Goal: Check status: Check status

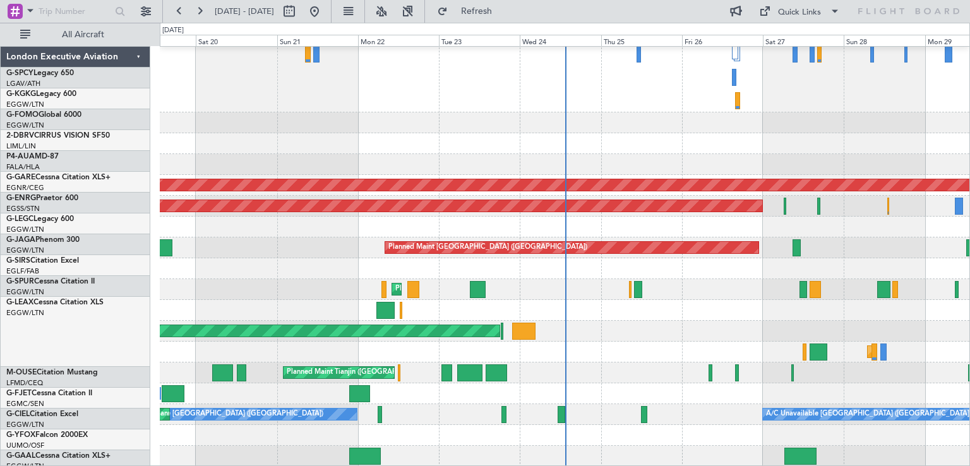
scroll to position [254, 0]
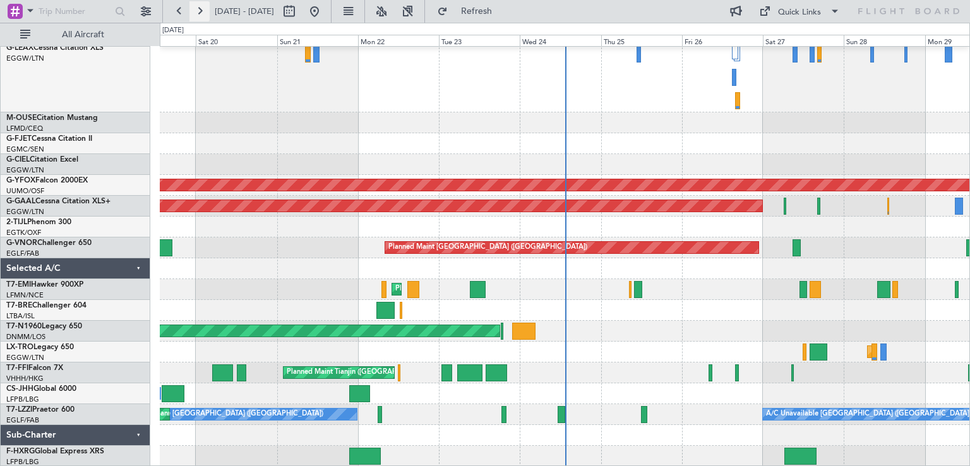
click at [203, 16] on button at bounding box center [199, 11] width 20 height 20
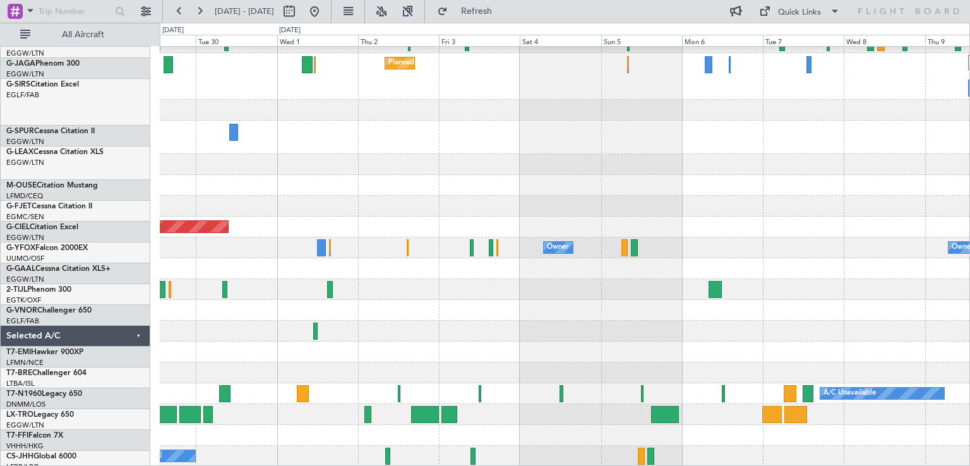
scroll to position [202, 0]
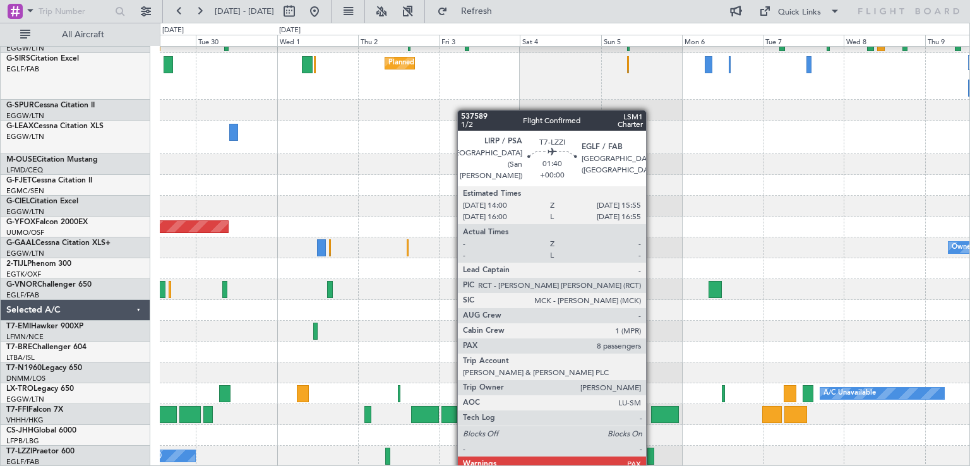
click at [651, 458] on div at bounding box center [650, 456] width 7 height 17
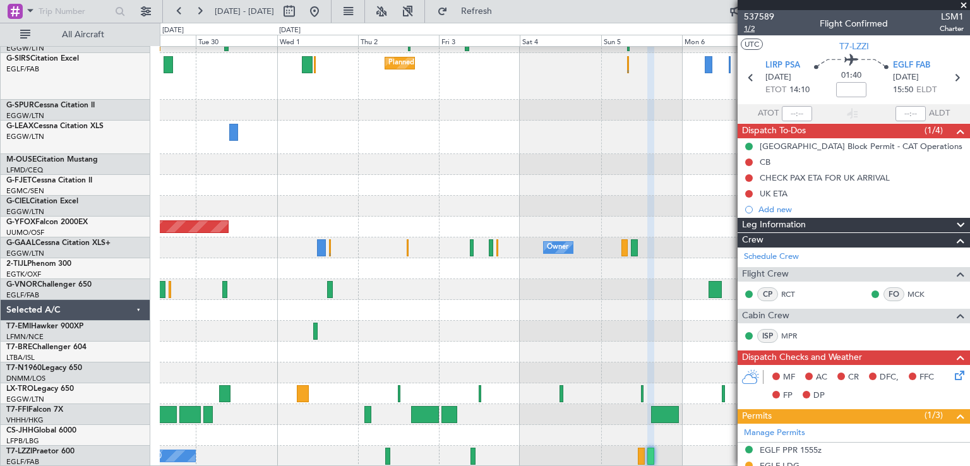
click at [752, 27] on span "1/2" at bounding box center [759, 28] width 30 height 11
click at [324, 9] on button at bounding box center [314, 11] width 20 height 20
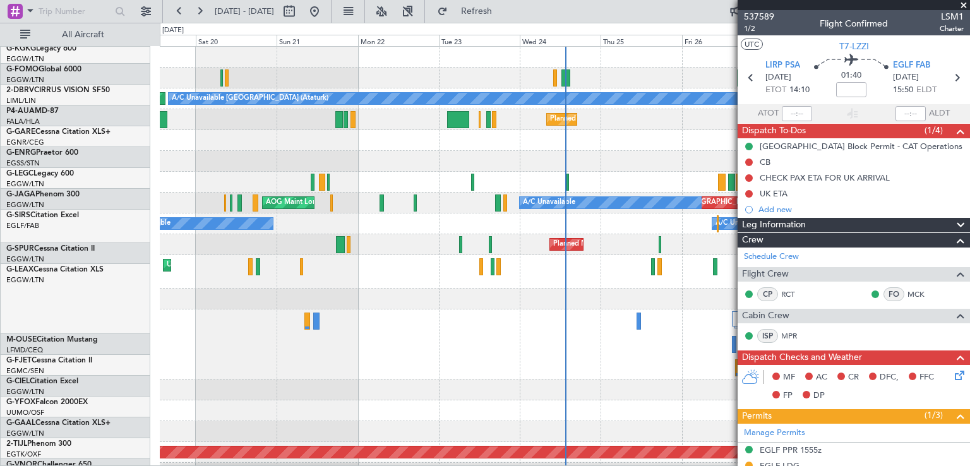
scroll to position [0, 0]
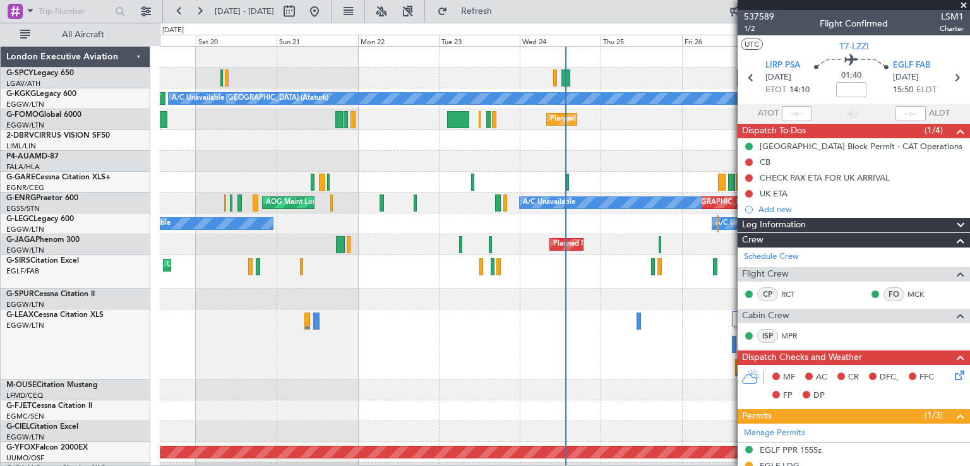
click at [962, 3] on span at bounding box center [963, 5] width 13 height 11
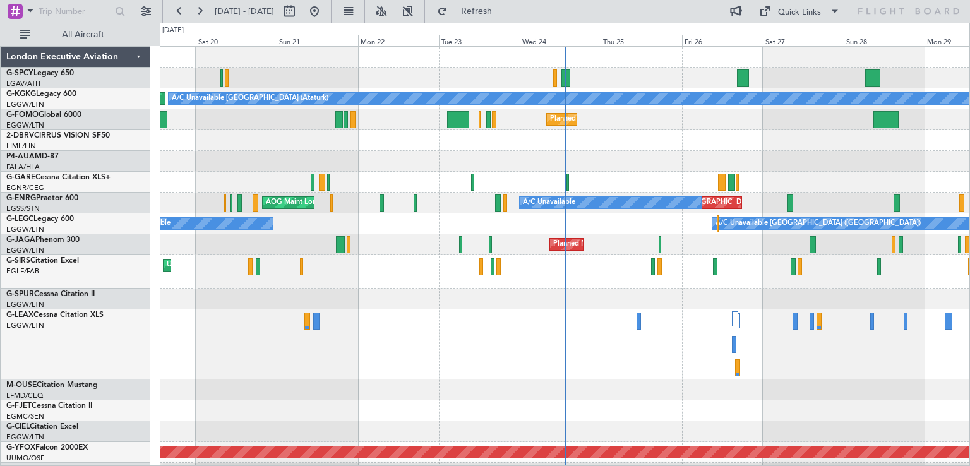
type input "0"
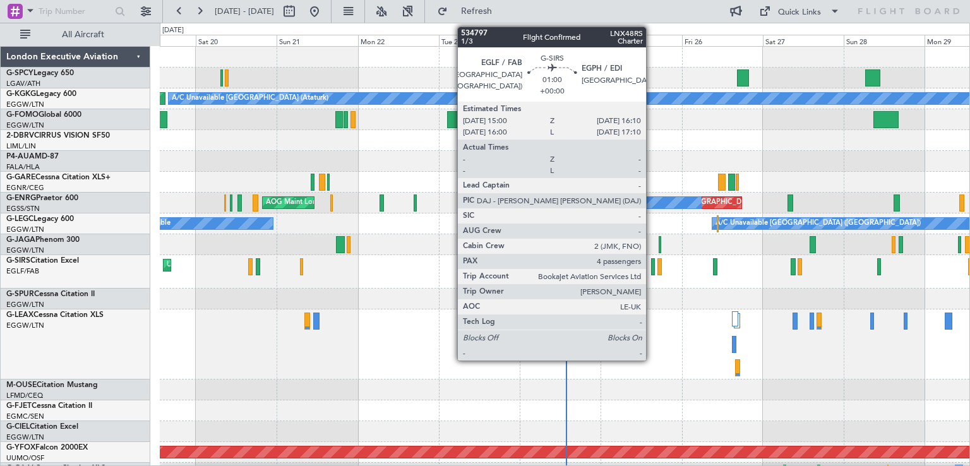
click at [651, 267] on div at bounding box center [653, 266] width 4 height 17
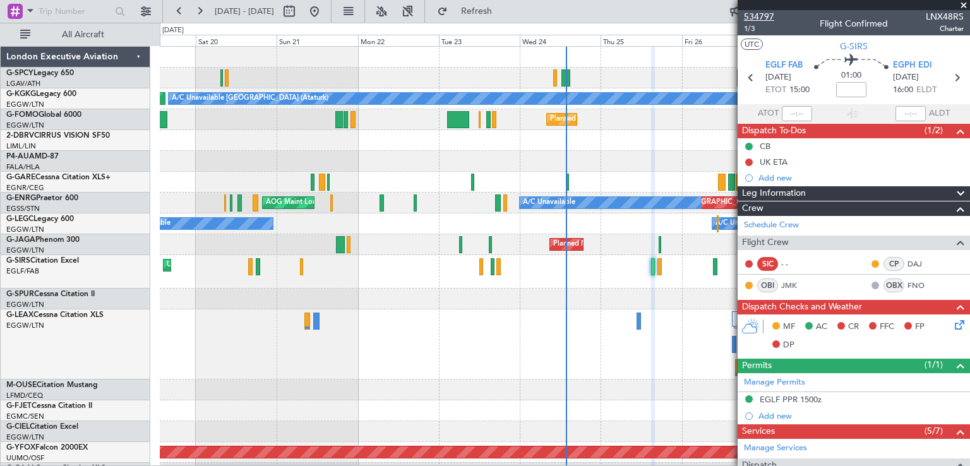
click at [765, 16] on span "534797" at bounding box center [759, 16] width 30 height 13
click at [196, 11] on button at bounding box center [199, 11] width 20 height 20
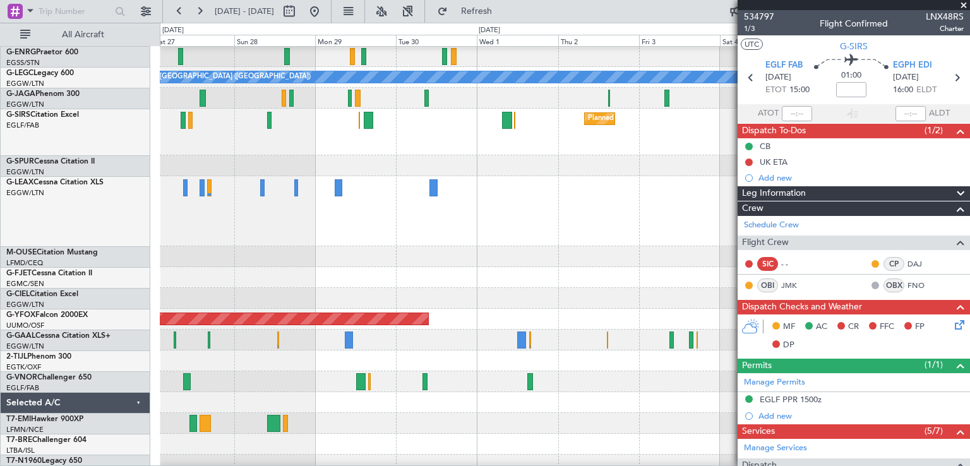
scroll to position [146, 0]
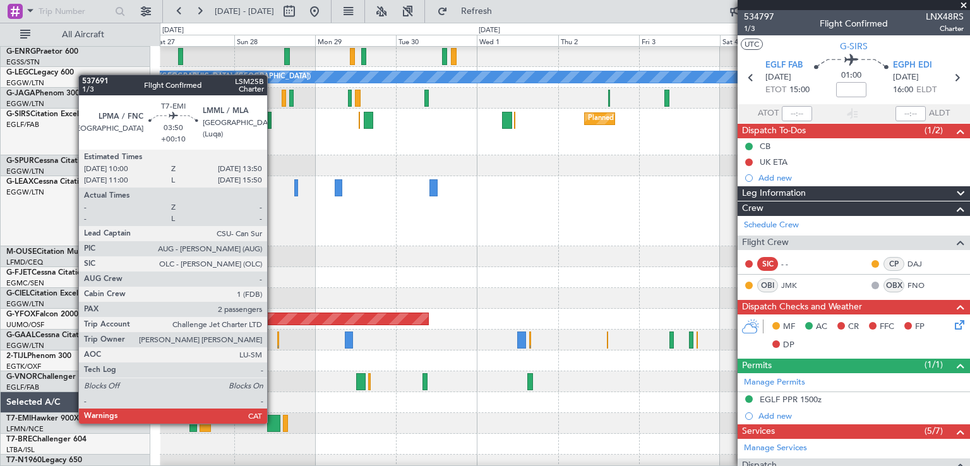
click at [273, 422] on div at bounding box center [273, 423] width 13 height 17
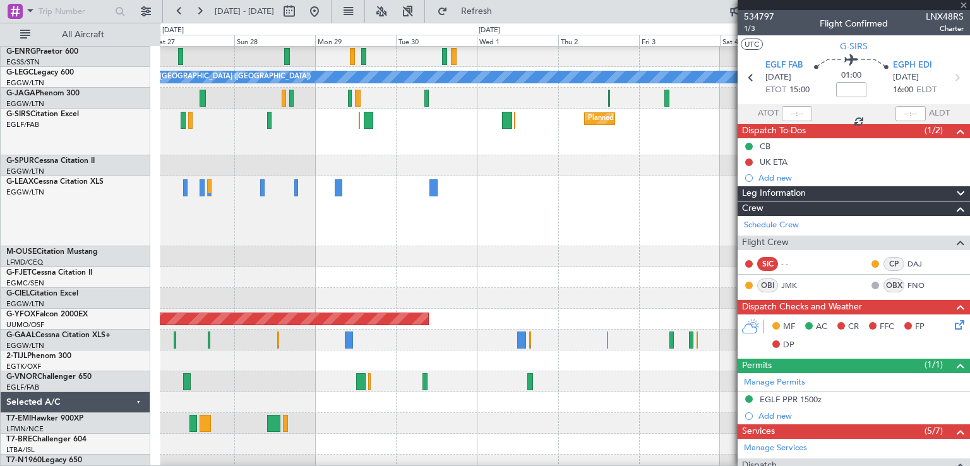
type input "+00:10"
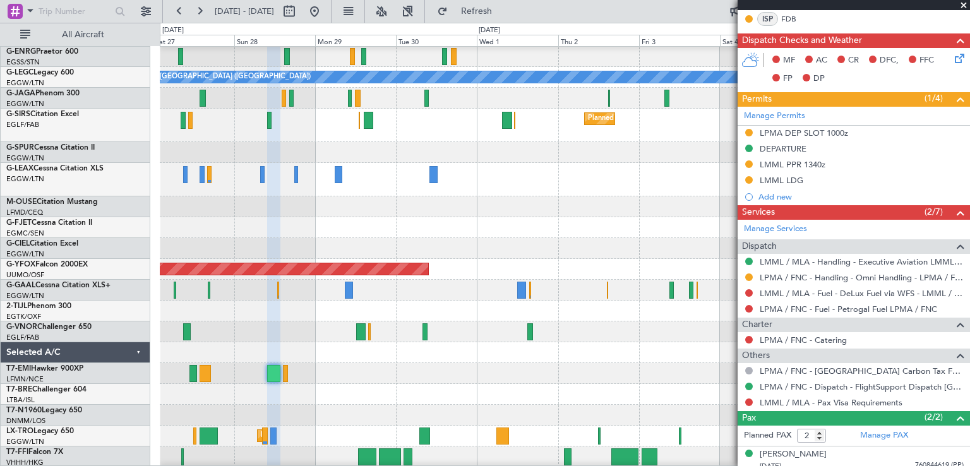
scroll to position [295, 0]
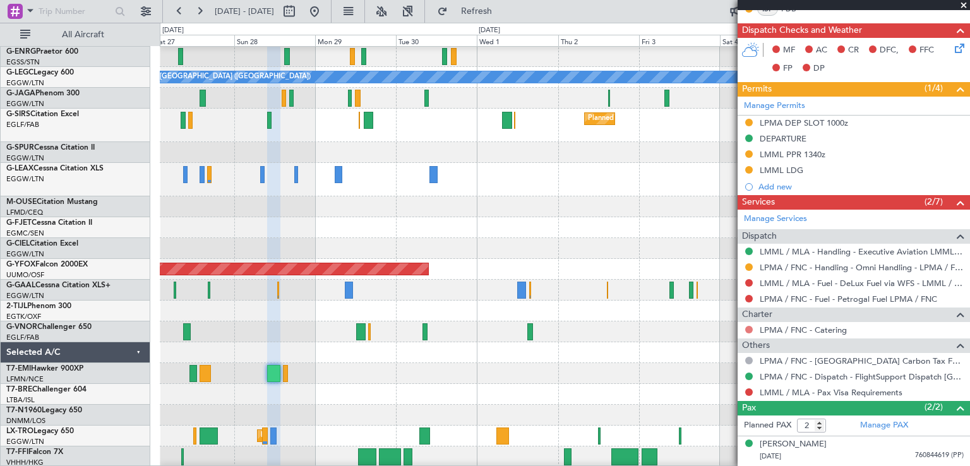
click at [750, 326] on button at bounding box center [749, 330] width 8 height 8
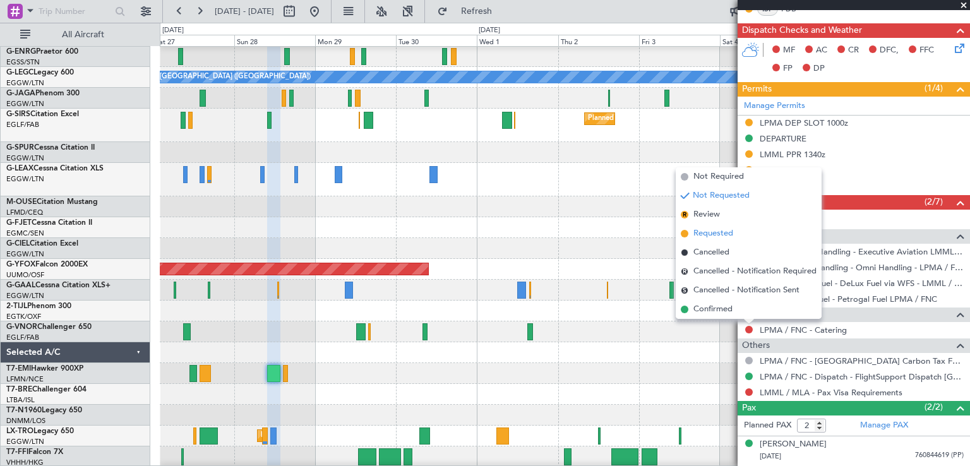
click at [684, 232] on span at bounding box center [684, 234] width 8 height 8
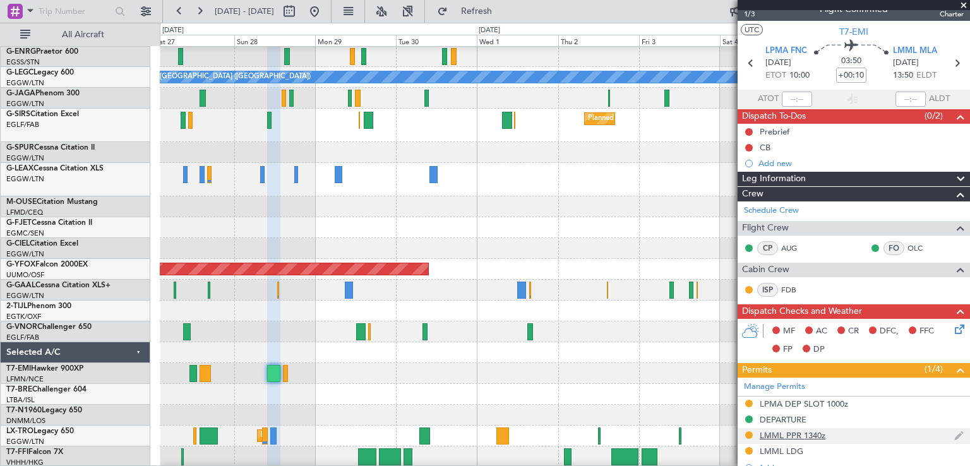
scroll to position [0, 0]
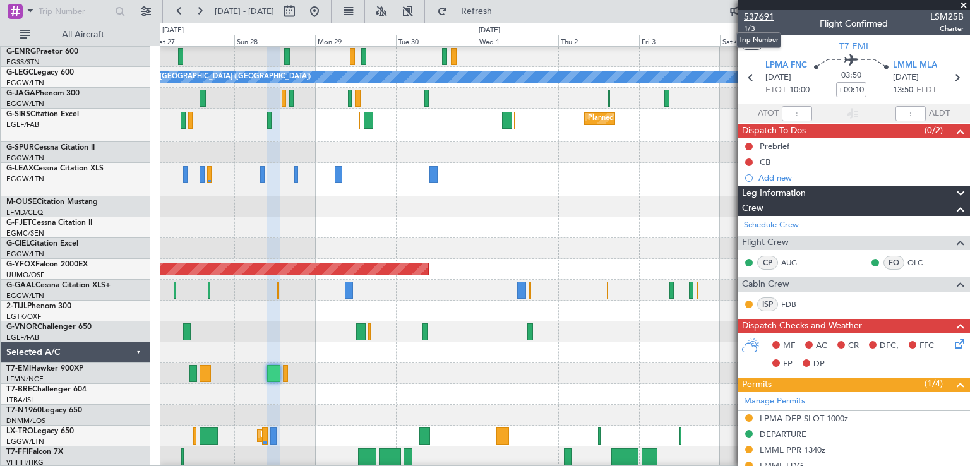
click at [756, 15] on span "537691" at bounding box center [759, 16] width 30 height 13
click at [963, 4] on span at bounding box center [963, 5] width 13 height 11
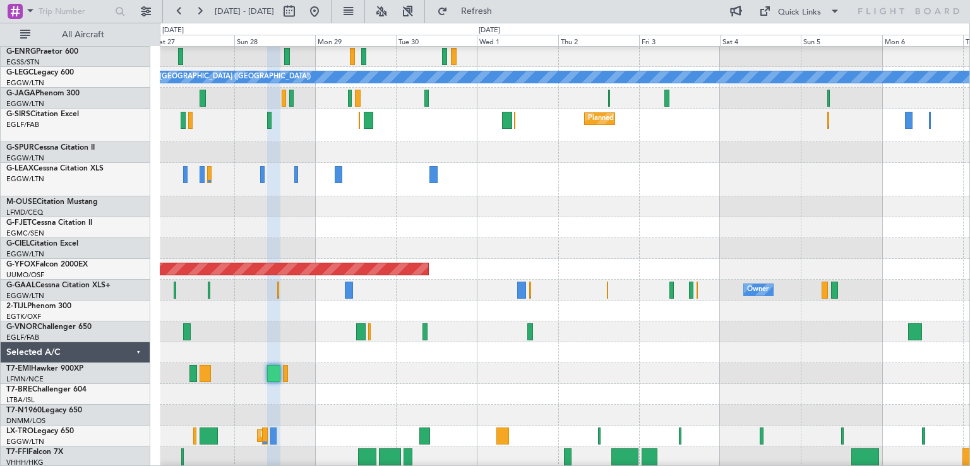
type input "0"
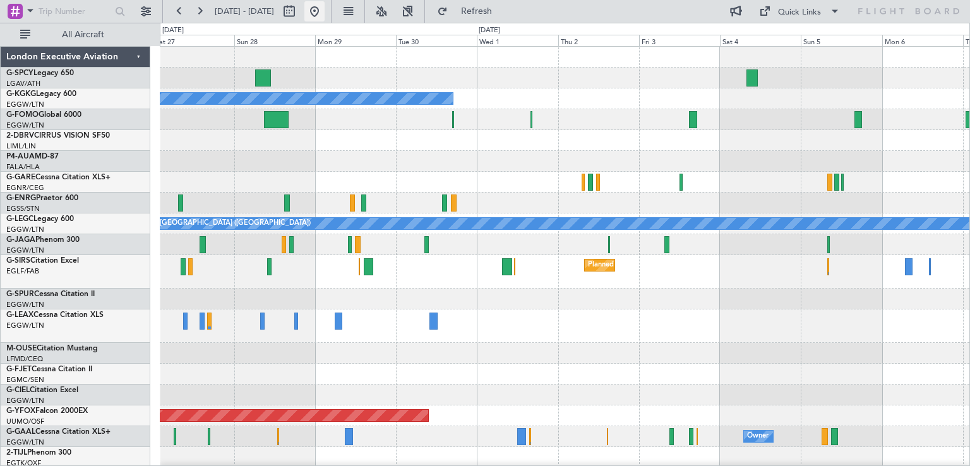
click at [324, 10] on button at bounding box center [314, 11] width 20 height 20
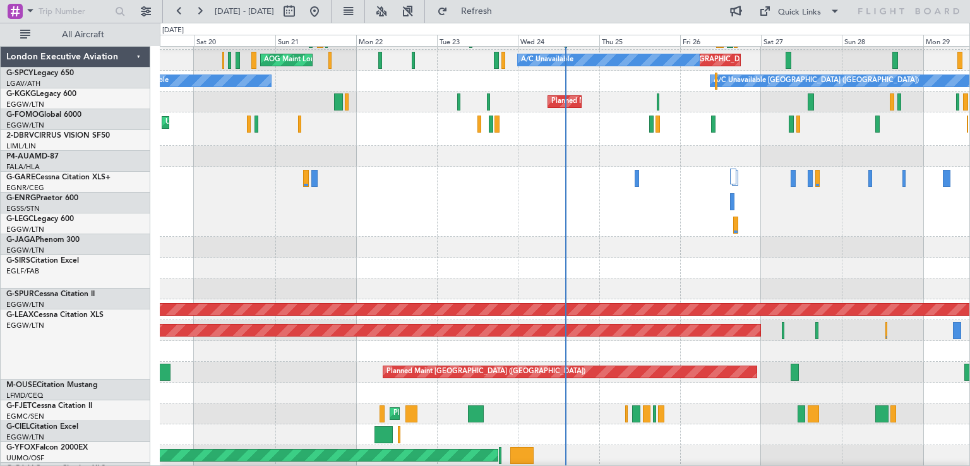
scroll to position [153, 0]
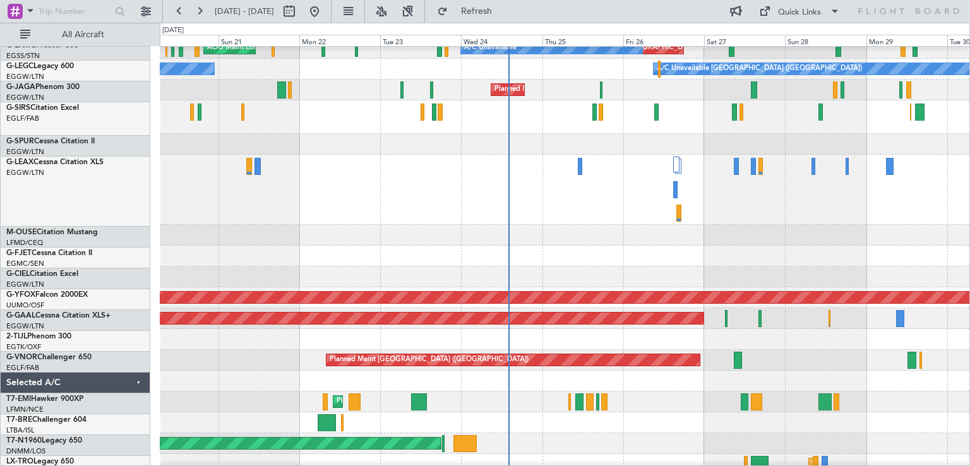
click at [657, 420] on div at bounding box center [564, 422] width 809 height 21
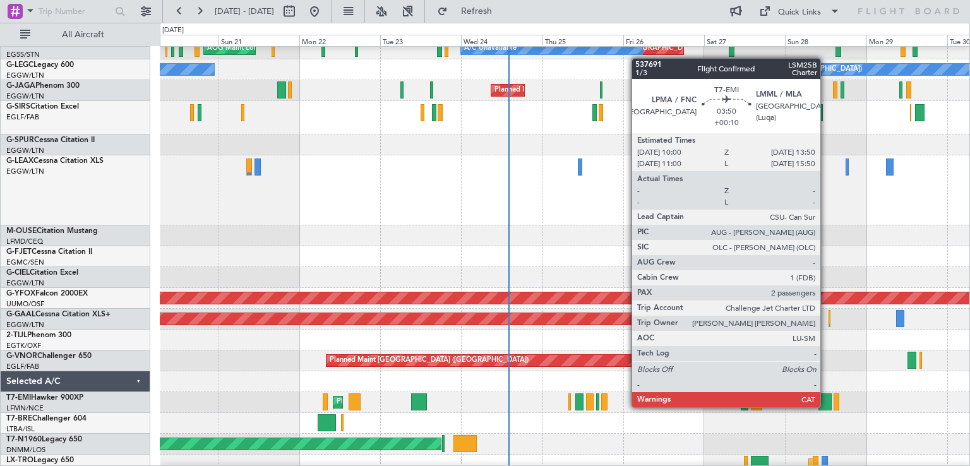
click at [826, 406] on div at bounding box center [824, 401] width 13 height 17
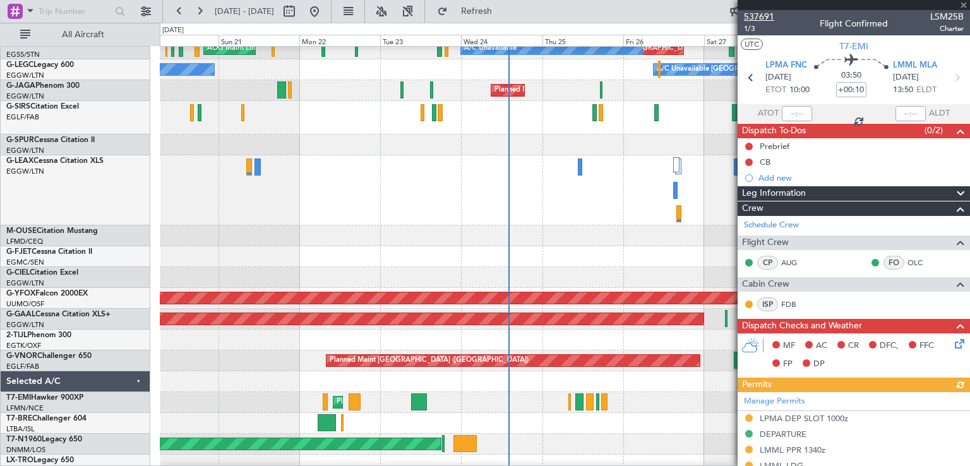
click at [768, 16] on span "537691" at bounding box center [759, 16] width 30 height 13
click at [963, 4] on span at bounding box center [963, 5] width 13 height 11
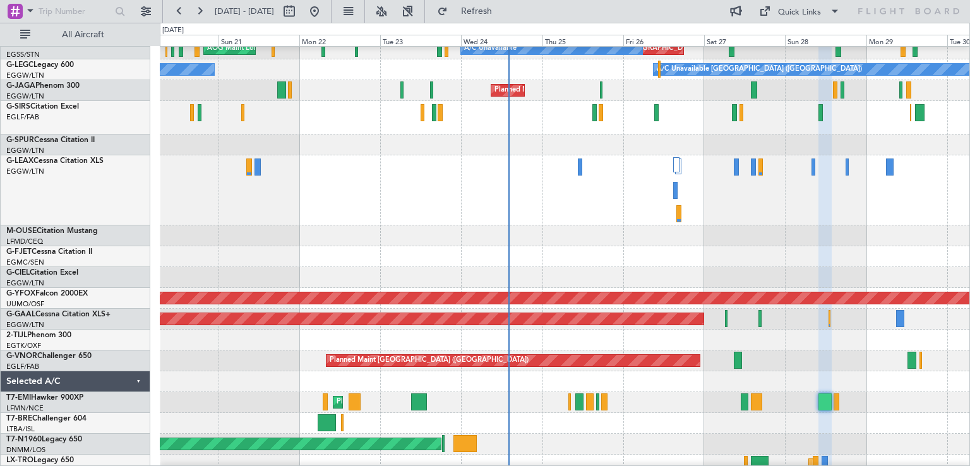
type input "0"
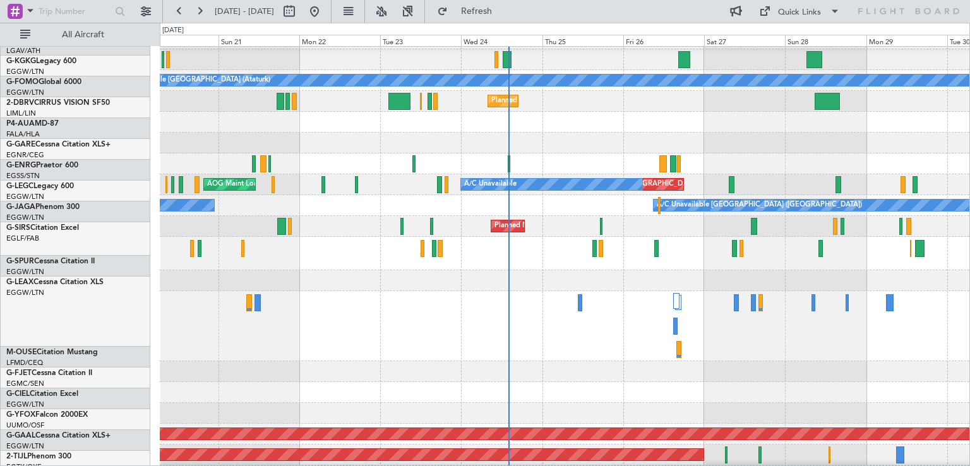
scroll to position [16, 0]
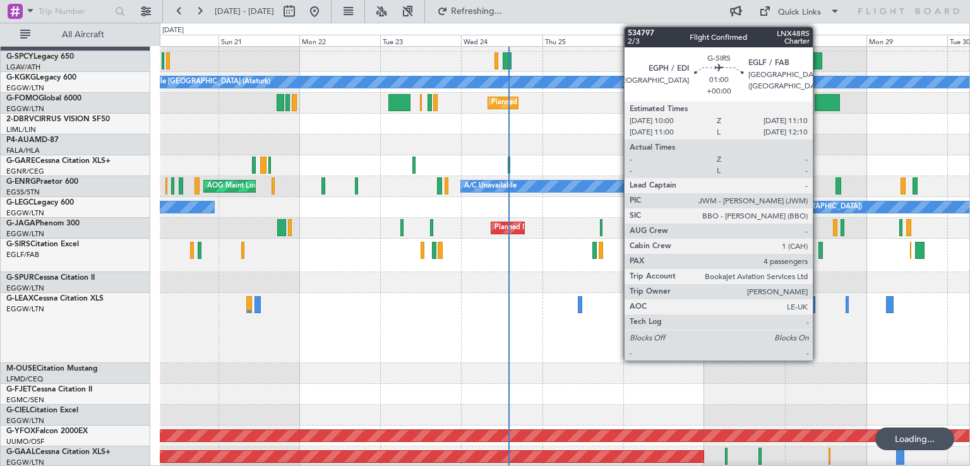
click at [818, 255] on div "Unplanned Maint [GEOGRAPHIC_DATA] ([GEOGRAPHIC_DATA]) Planned Maint [GEOGRAPHIC…" at bounding box center [564, 255] width 809 height 33
click at [821, 255] on div at bounding box center [820, 250] width 4 height 17
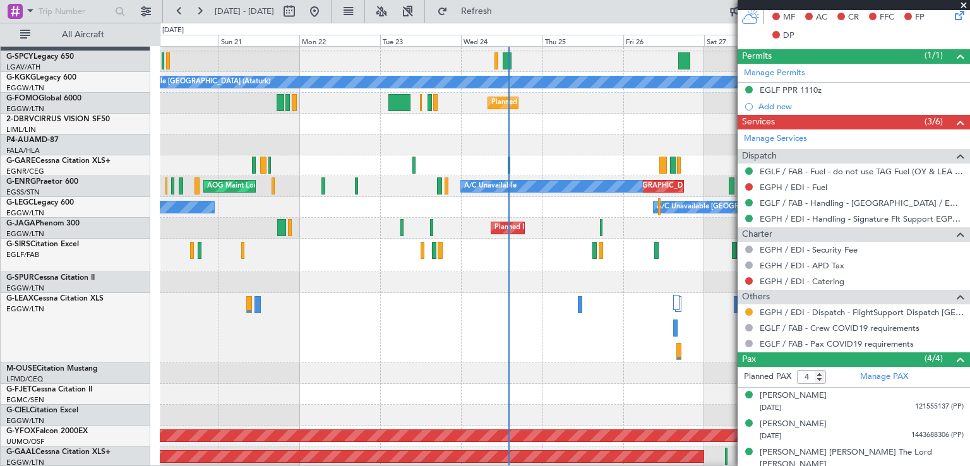
scroll to position [328, 0]
click at [898, 217] on link "EGPH / EDI - Handling - Signature Flt Support EGPH / EDI" at bounding box center [861, 218] width 204 height 11
click at [961, 4] on span at bounding box center [963, 5] width 13 height 11
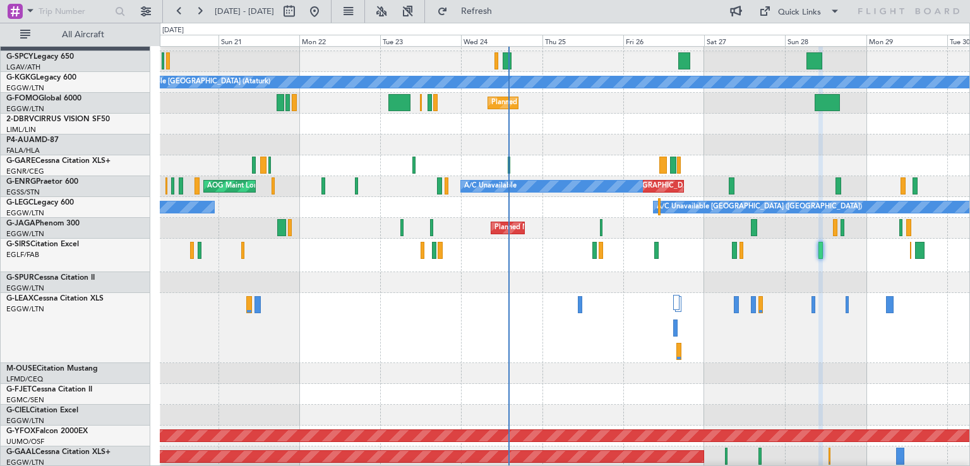
type input "0"
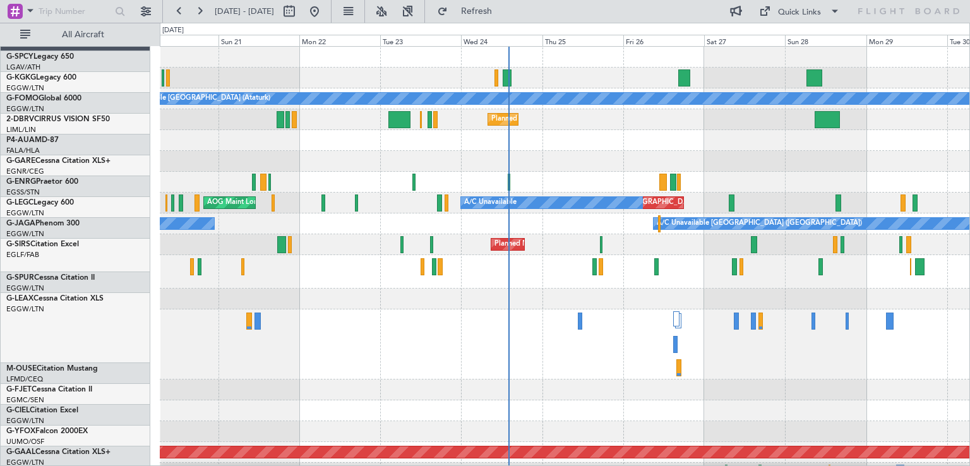
scroll to position [0, 0]
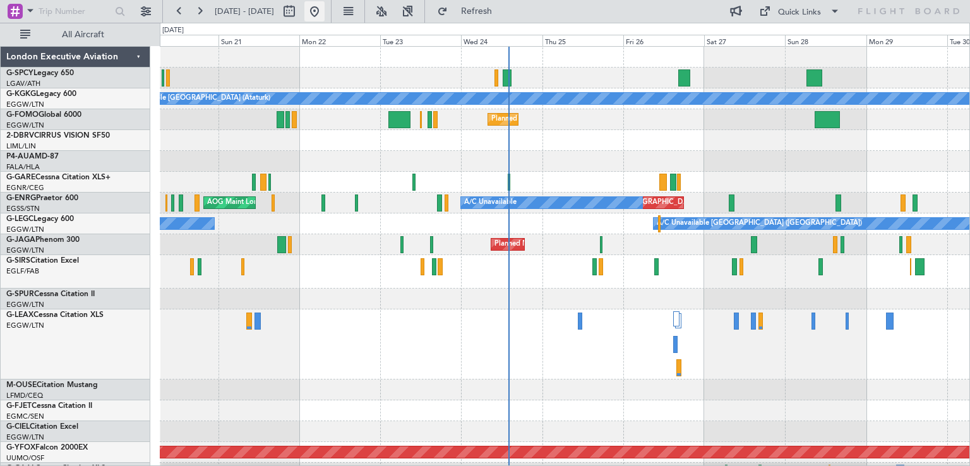
click at [324, 14] on button at bounding box center [314, 11] width 20 height 20
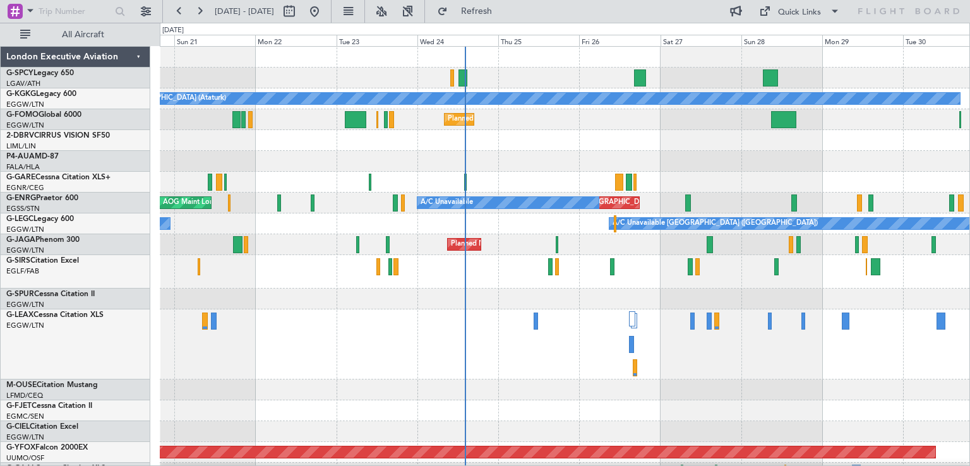
click at [581, 361] on div at bounding box center [564, 344] width 809 height 70
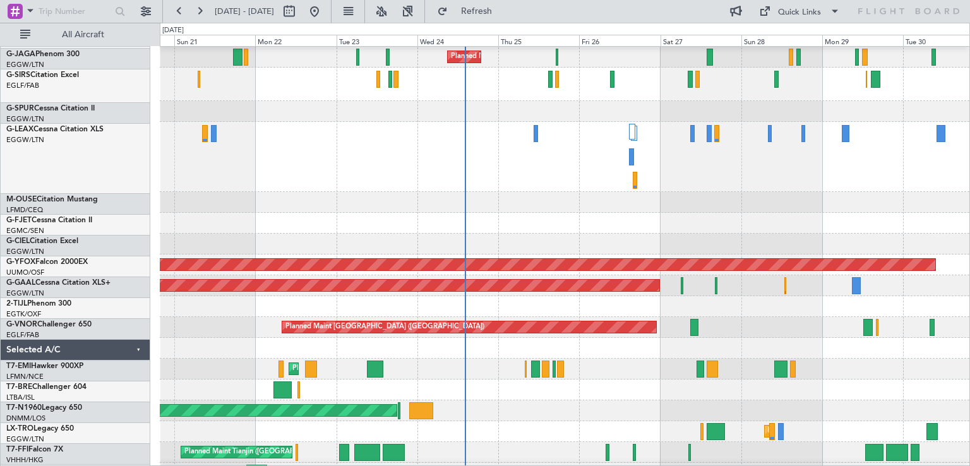
scroll to position [187, 0]
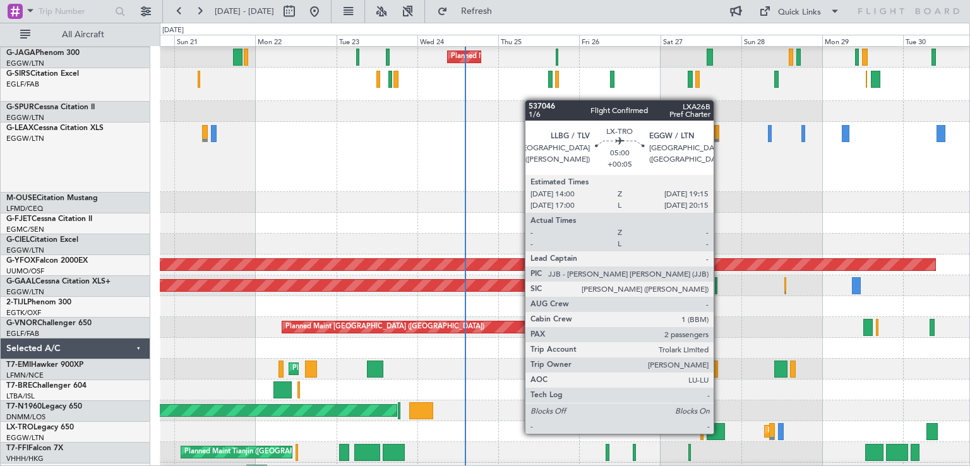
click at [719, 432] on div at bounding box center [715, 431] width 18 height 17
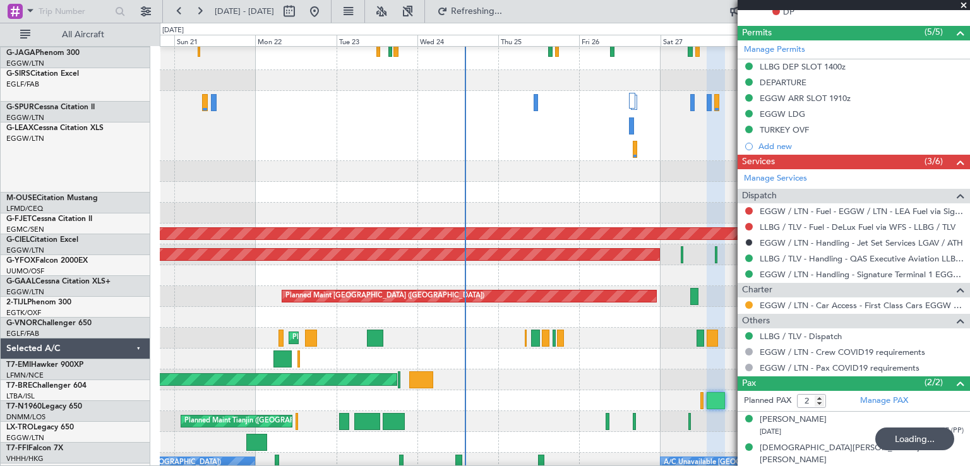
scroll to position [218, 0]
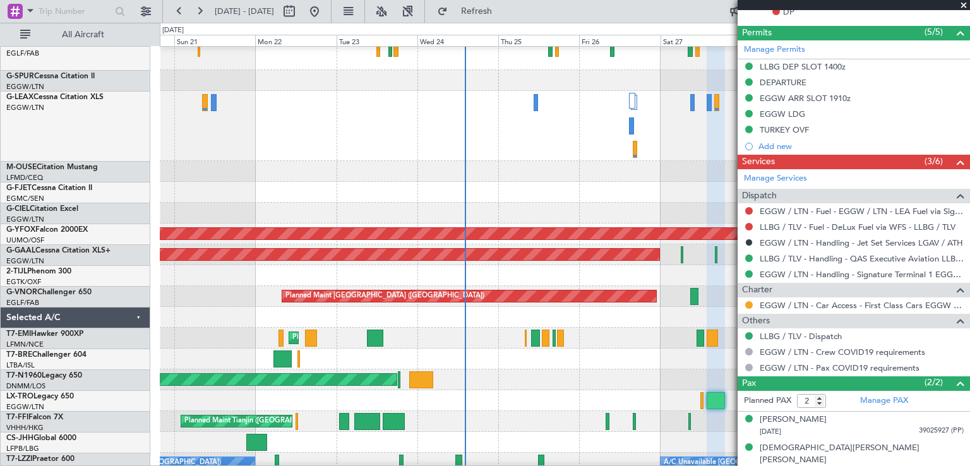
click at [960, 6] on span at bounding box center [963, 5] width 13 height 11
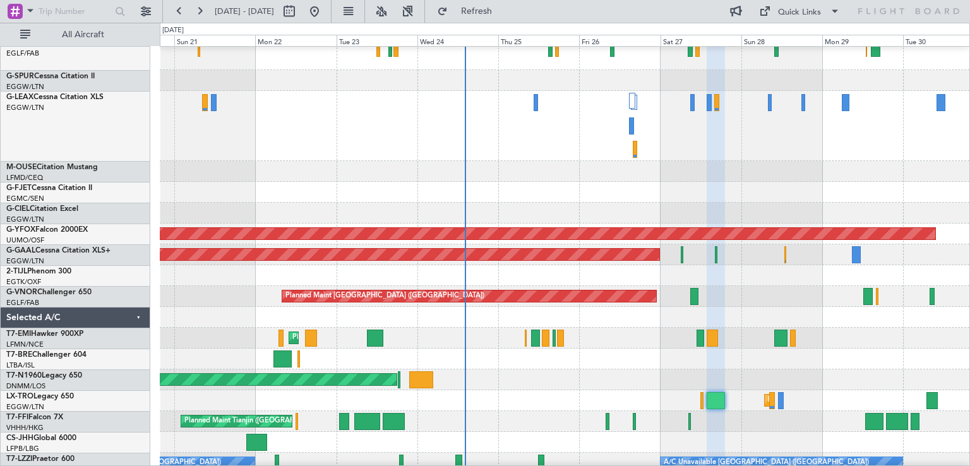
type input "0"
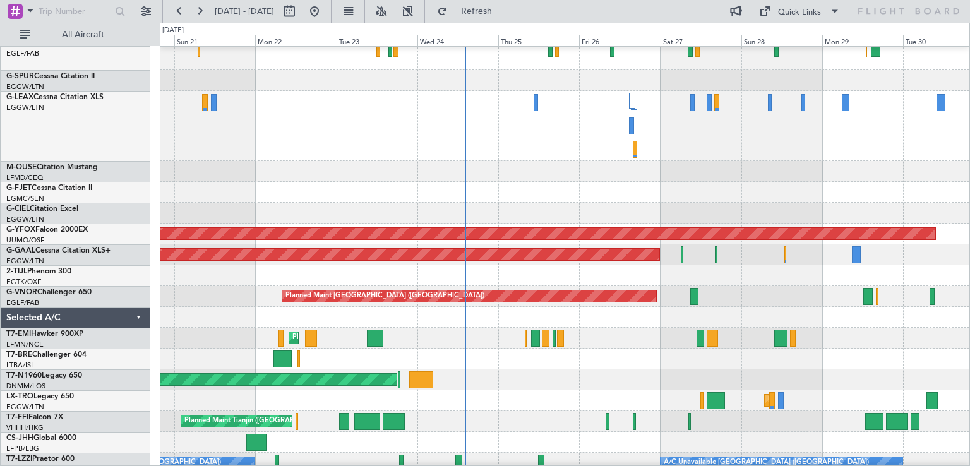
scroll to position [0, 0]
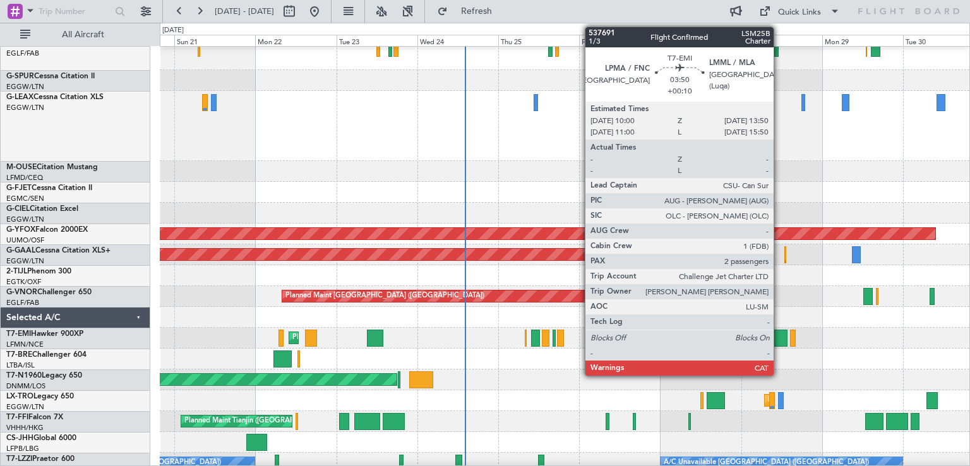
click at [779, 341] on div at bounding box center [780, 338] width 13 height 17
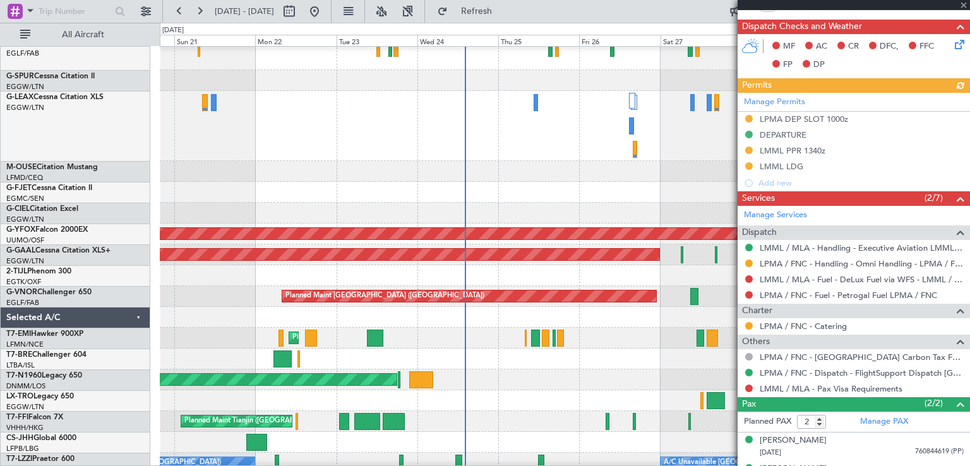
scroll to position [300, 0]
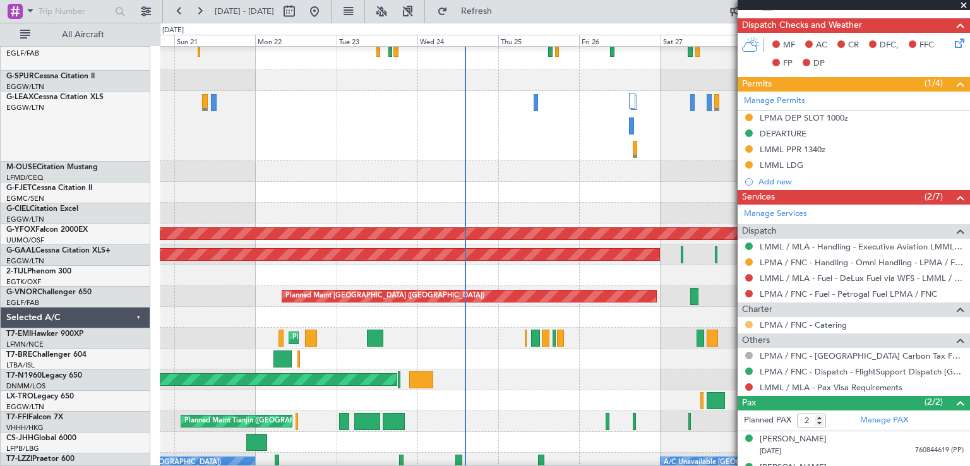
click at [750, 324] on button at bounding box center [749, 325] width 8 height 8
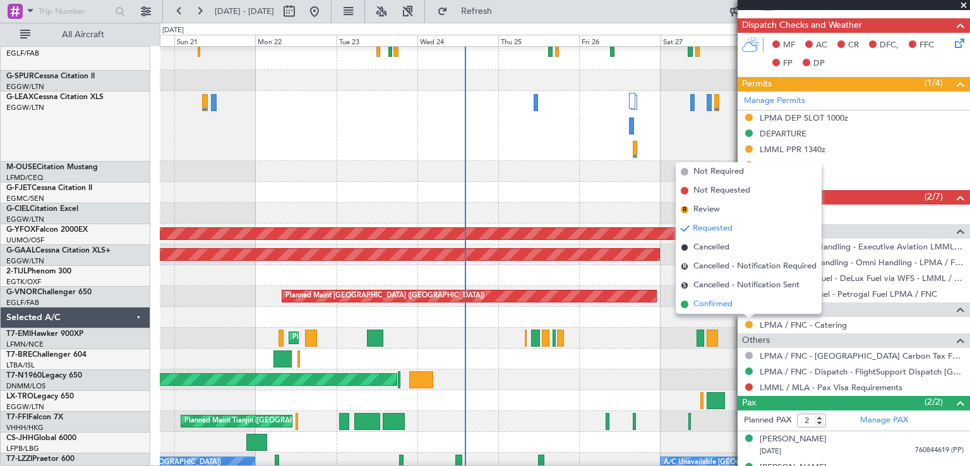
click at [710, 304] on span "Confirmed" at bounding box center [712, 304] width 39 height 13
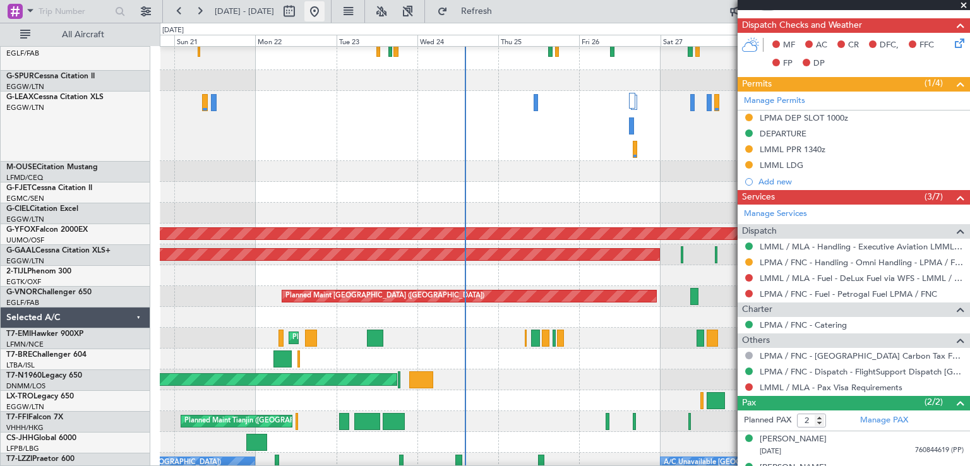
click at [324, 11] on button at bounding box center [314, 11] width 20 height 20
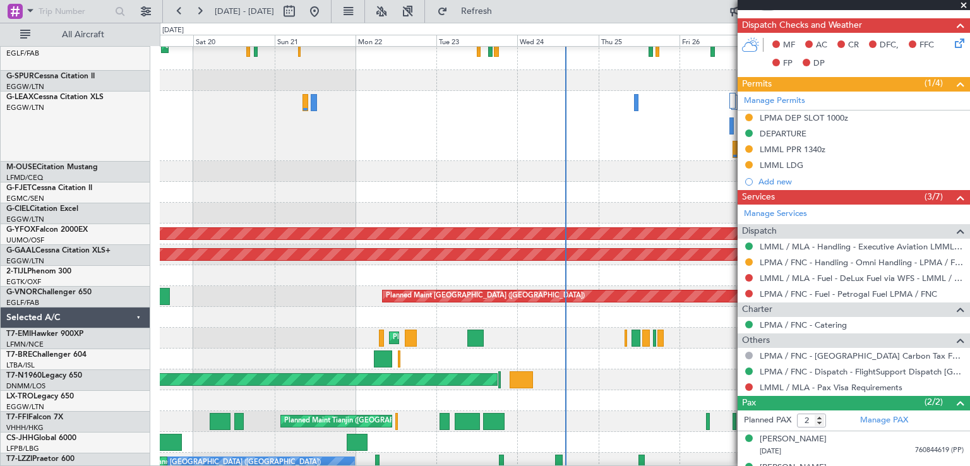
click at [963, 4] on span at bounding box center [963, 5] width 13 height 11
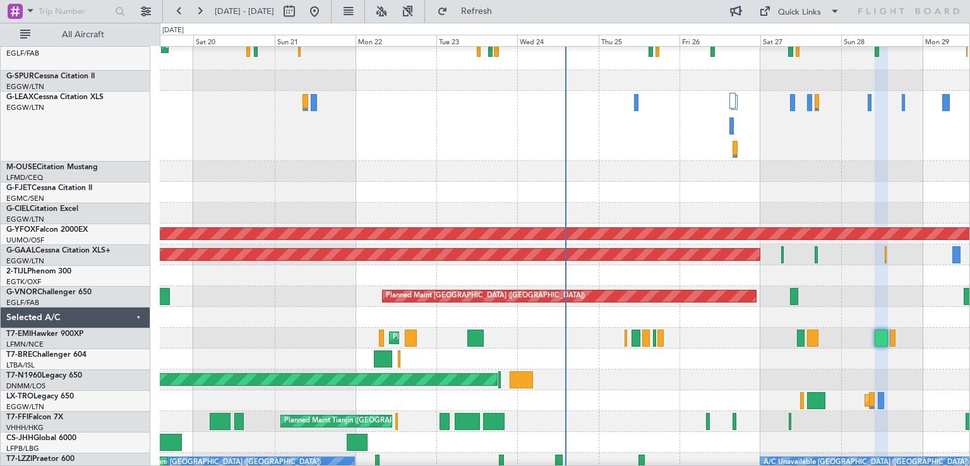
type input "0"
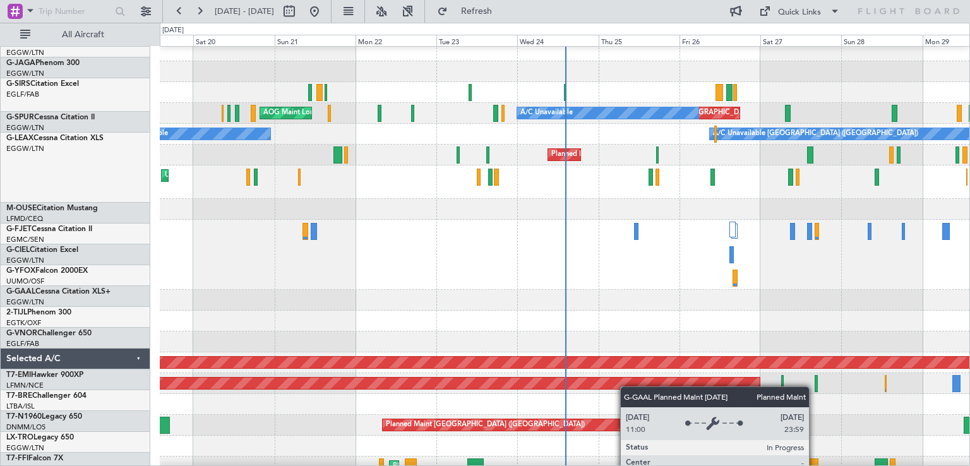
scroll to position [89, 0]
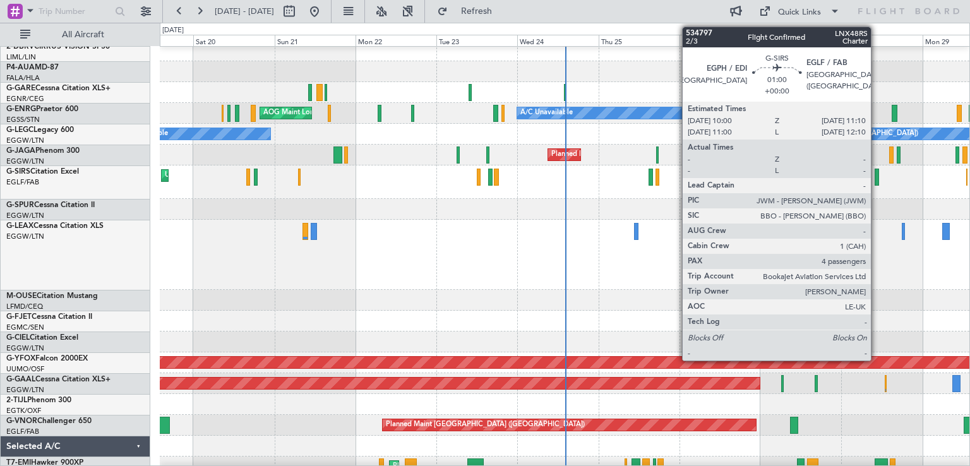
click at [876, 182] on div at bounding box center [876, 177] width 4 height 17
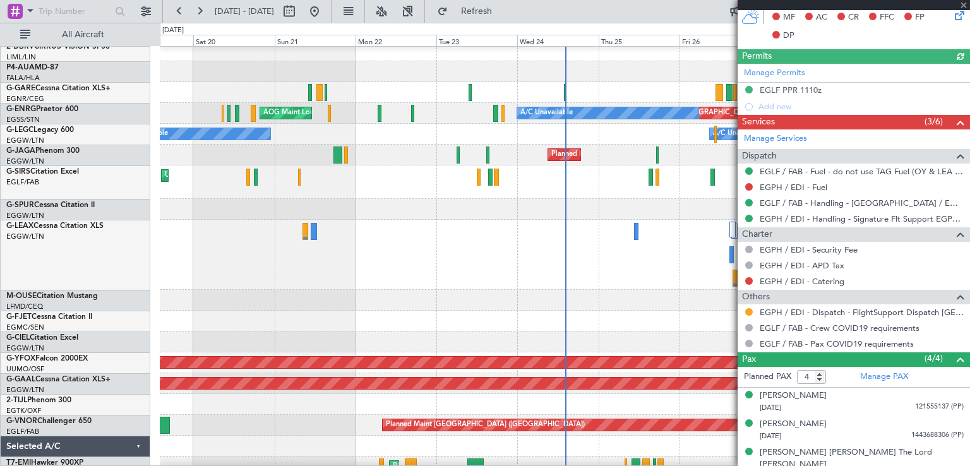
scroll to position [328, 0]
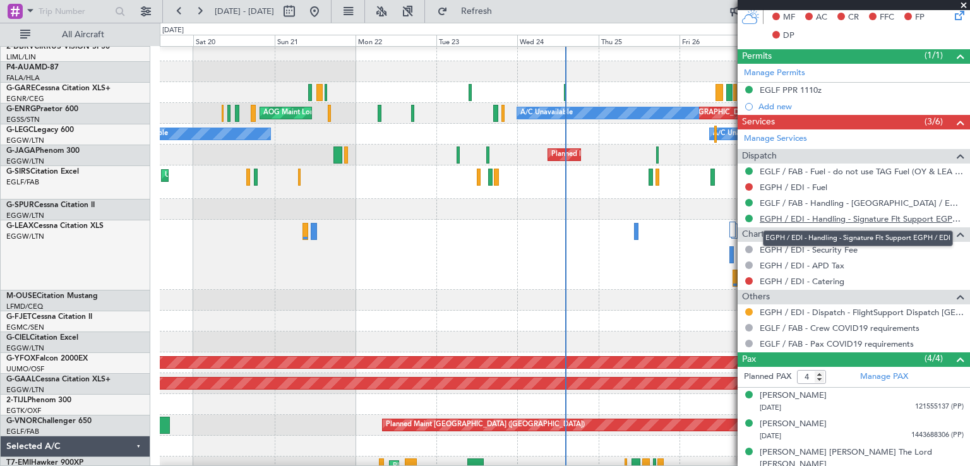
click at [898, 220] on link "EGPH / EDI - Handling - Signature Flt Support EGPH / EDI" at bounding box center [861, 218] width 204 height 11
